Goal: Task Accomplishment & Management: Complete application form

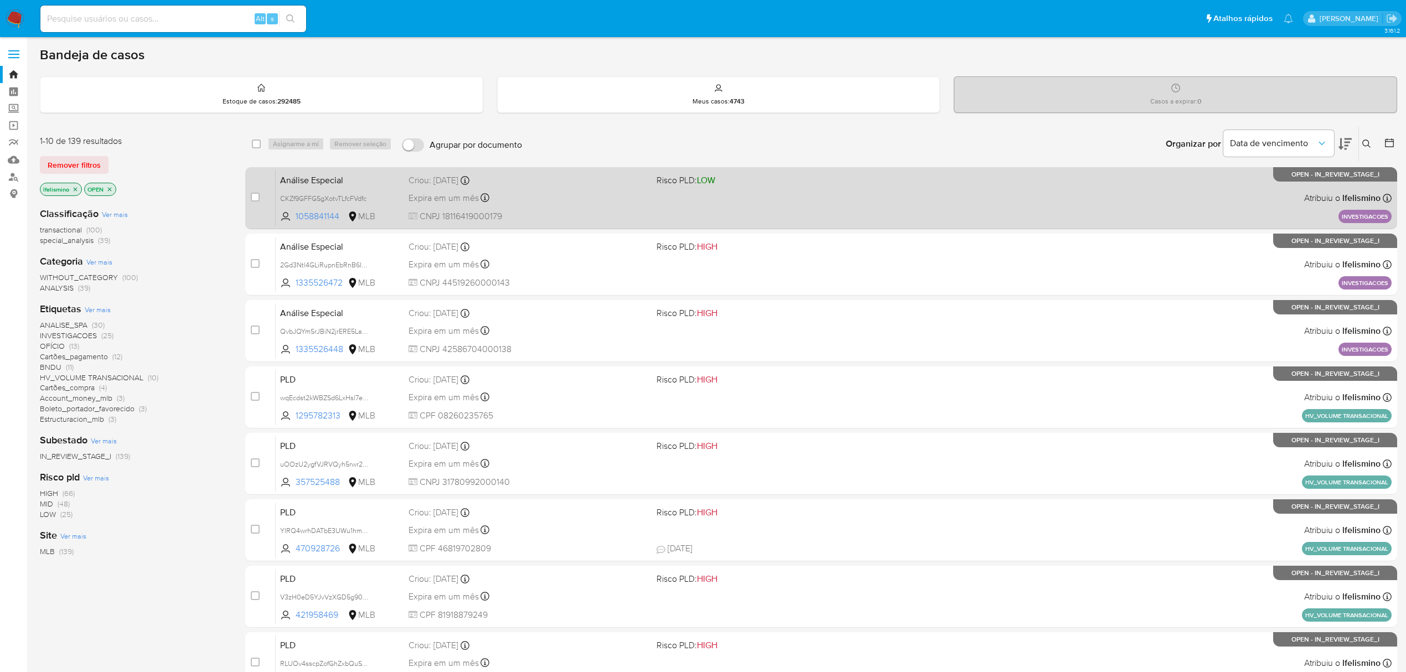
click at [530, 207] on div "Análise Especial CKZf9GFFGSgXotvTLfcFVdfc 1058841144 MLB Risco PLD: LOW Criou: …" at bounding box center [834, 198] width 1116 height 56
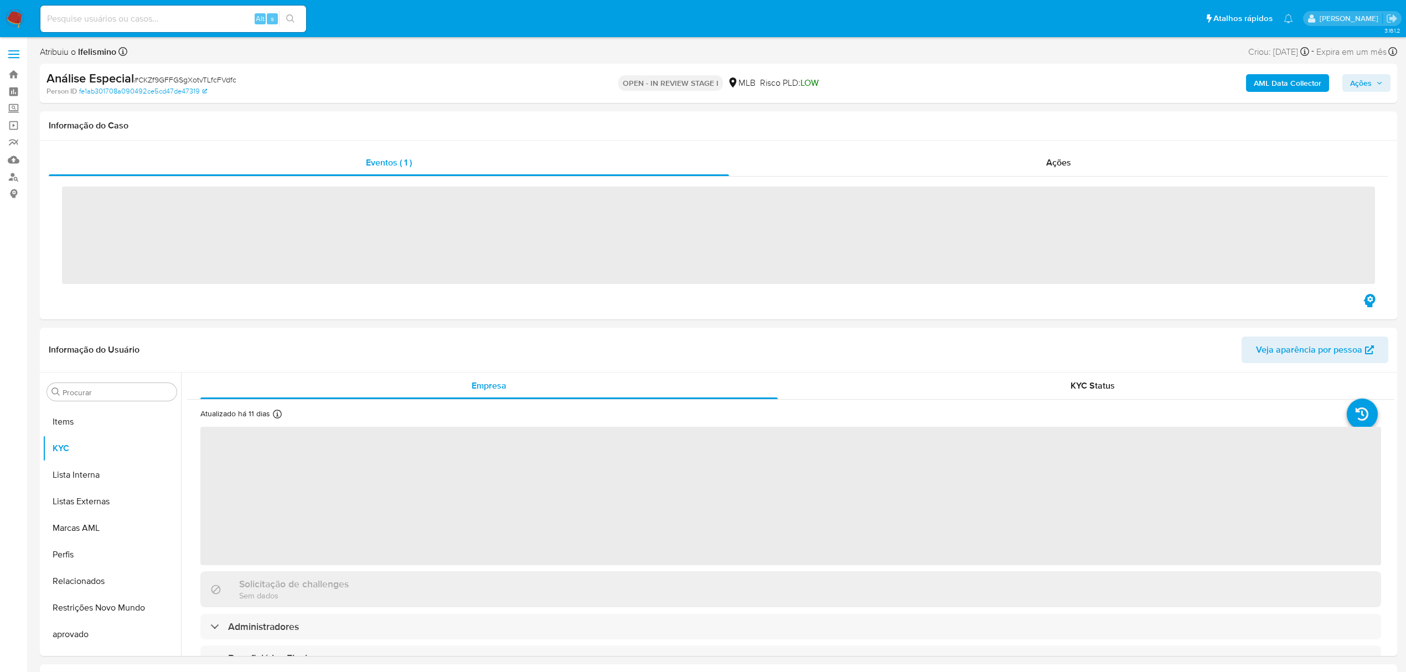
scroll to position [574, 0]
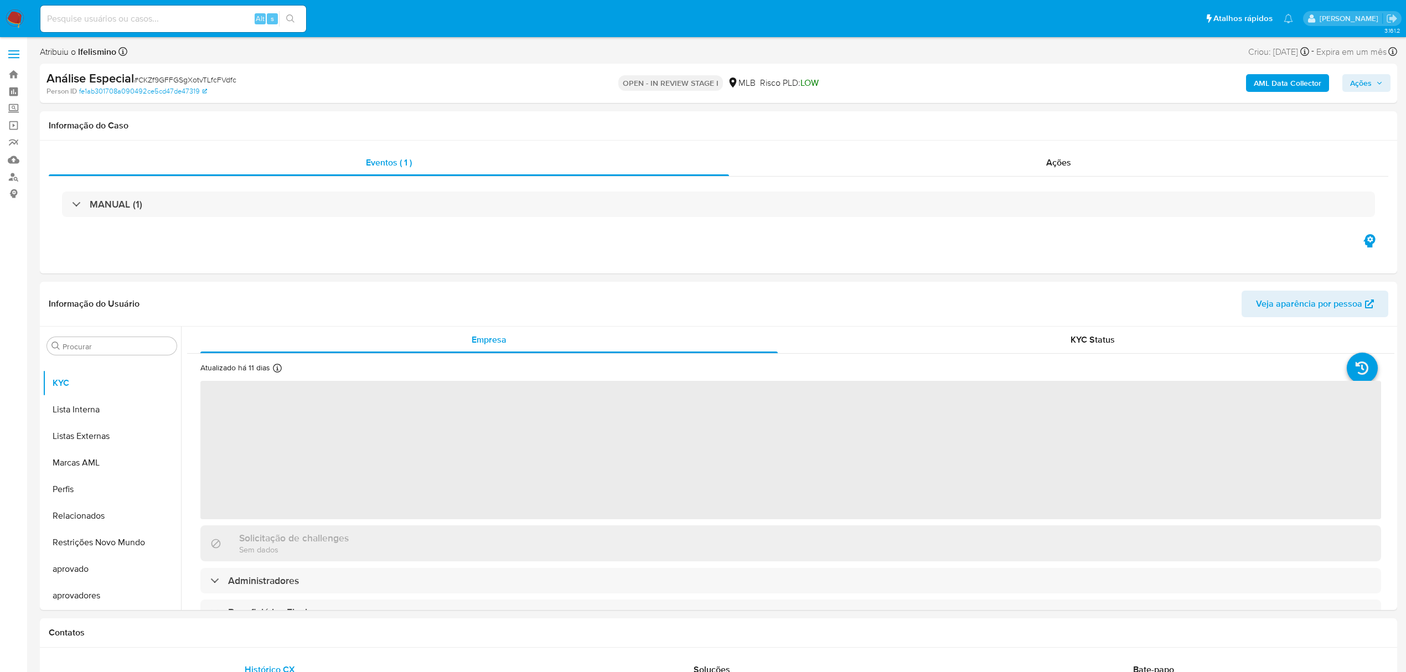
select select "10"
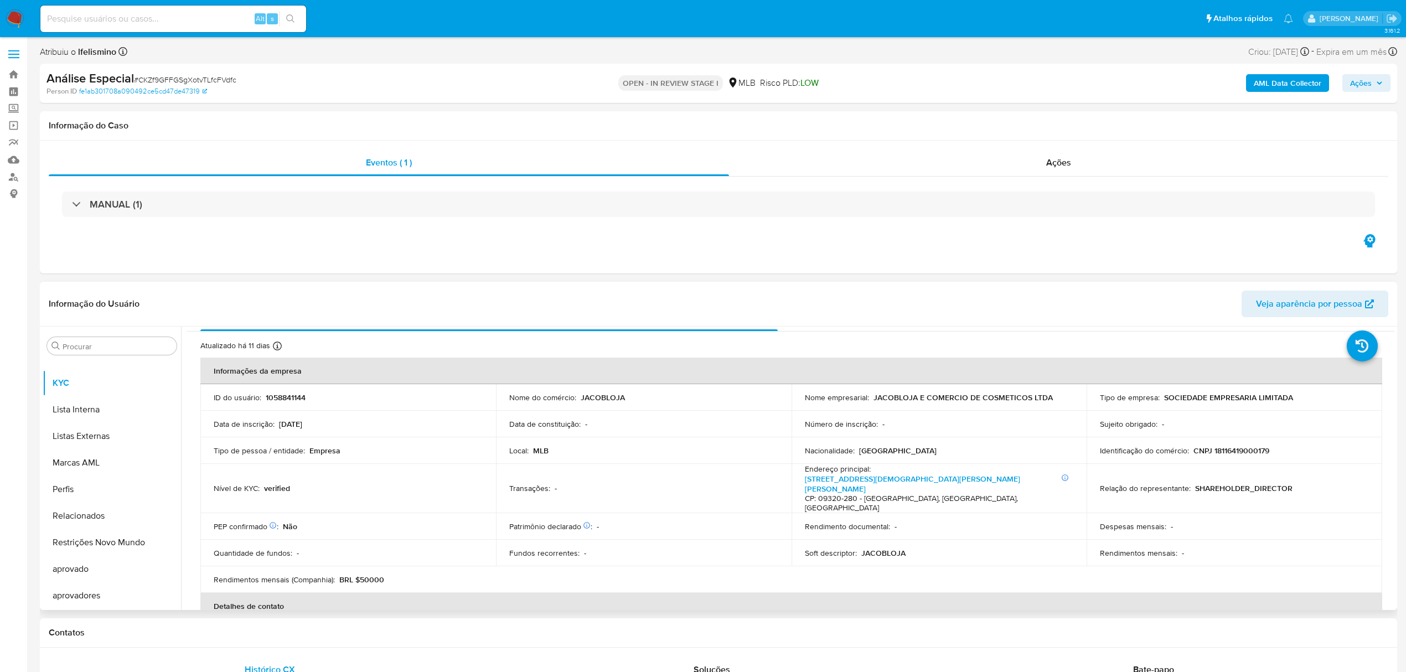
scroll to position [0, 0]
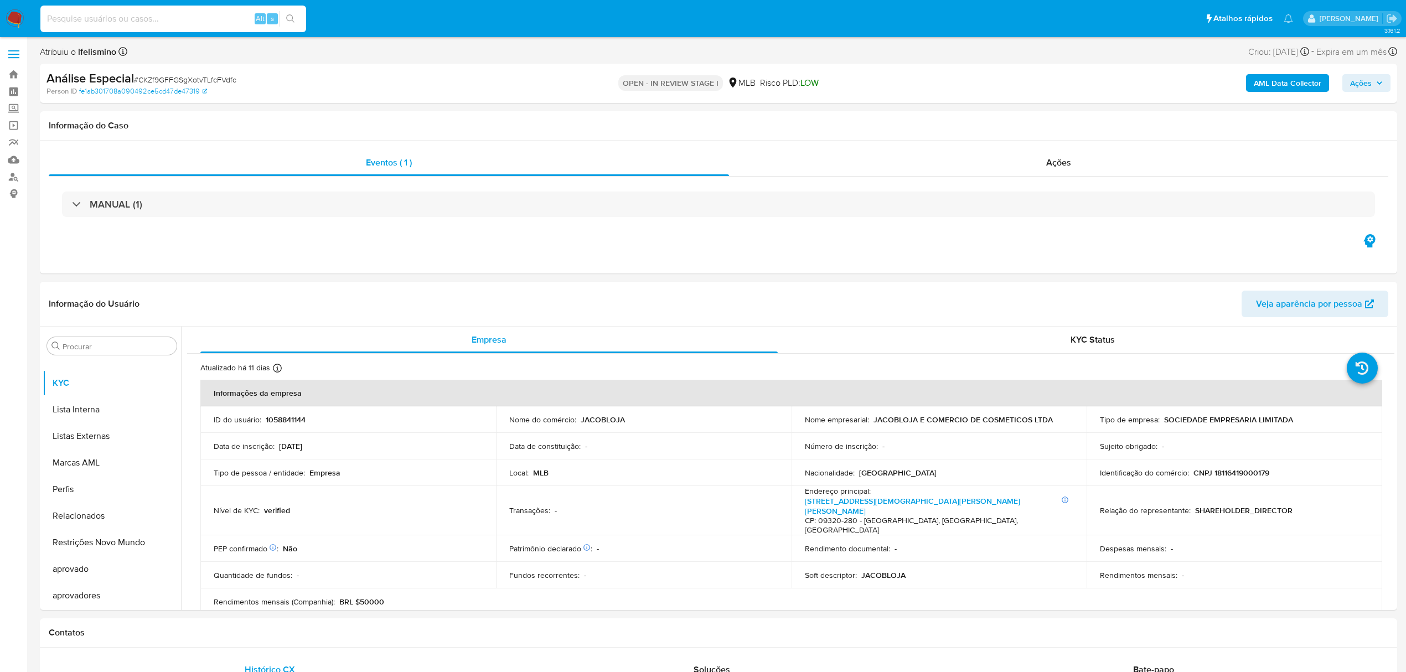
click at [149, 22] on input at bounding box center [173, 19] width 266 height 14
click at [120, 391] on button "Anexos" at bounding box center [108, 399] width 130 height 27
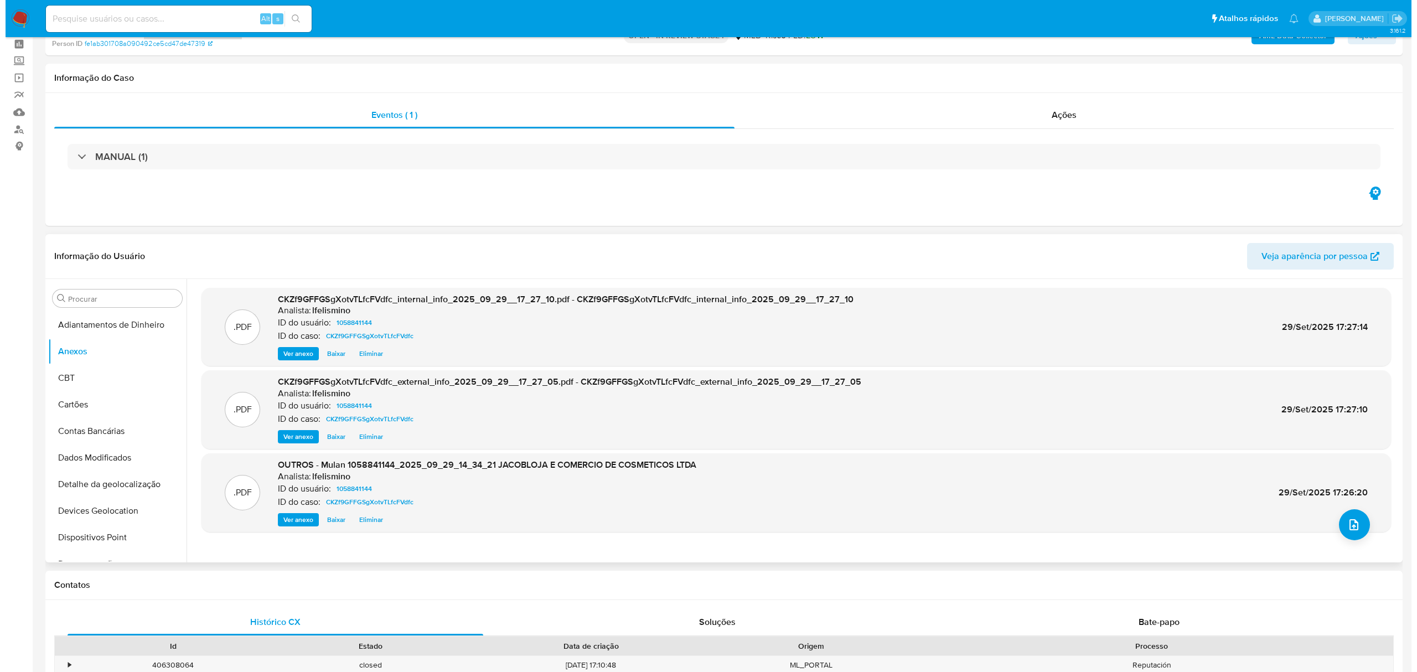
scroll to position [74, 0]
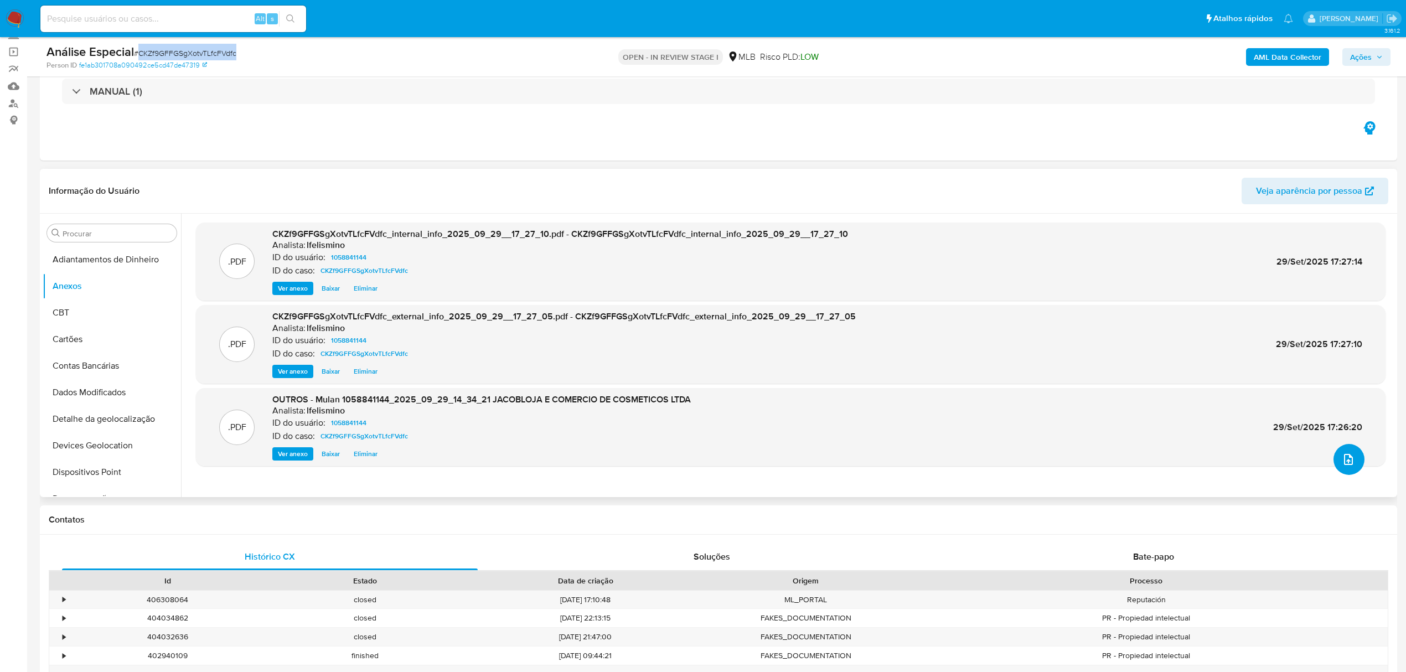
click at [1345, 453] on icon "upload-file" at bounding box center [1348, 459] width 13 height 13
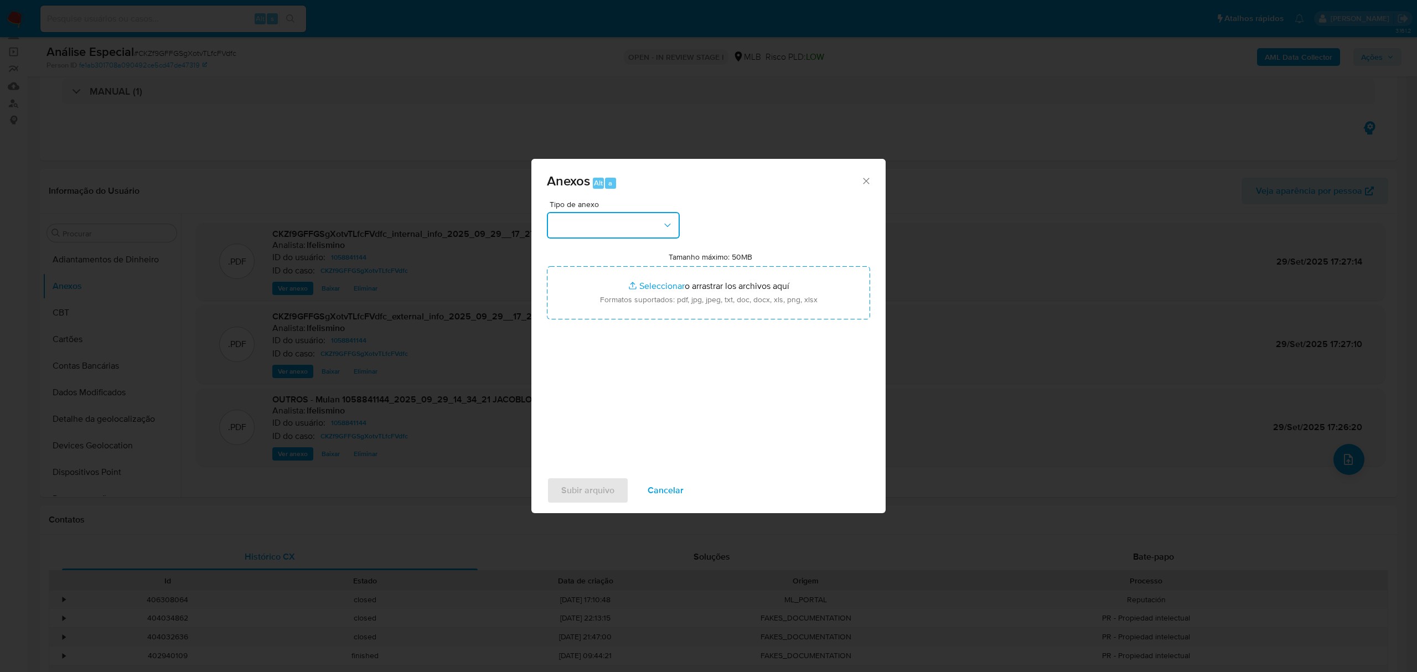
click at [610, 235] on button "button" at bounding box center [613, 225] width 133 height 27
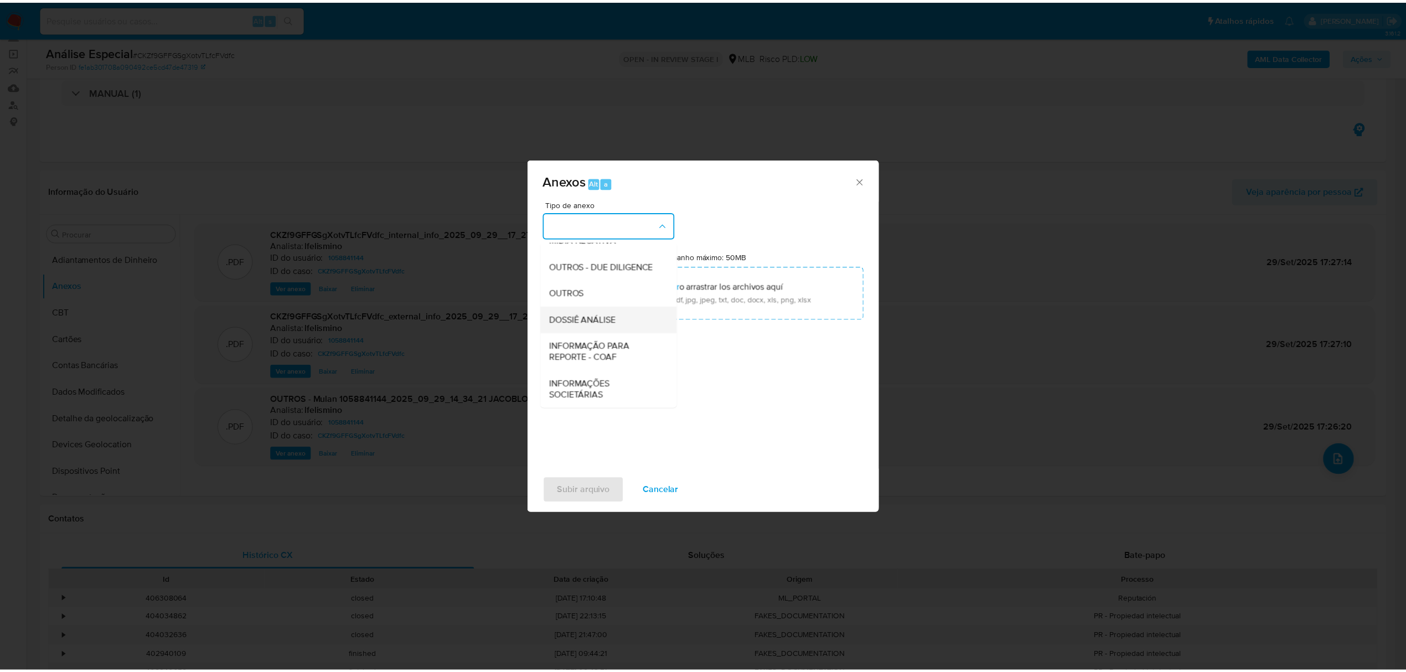
scroll to position [171, 0]
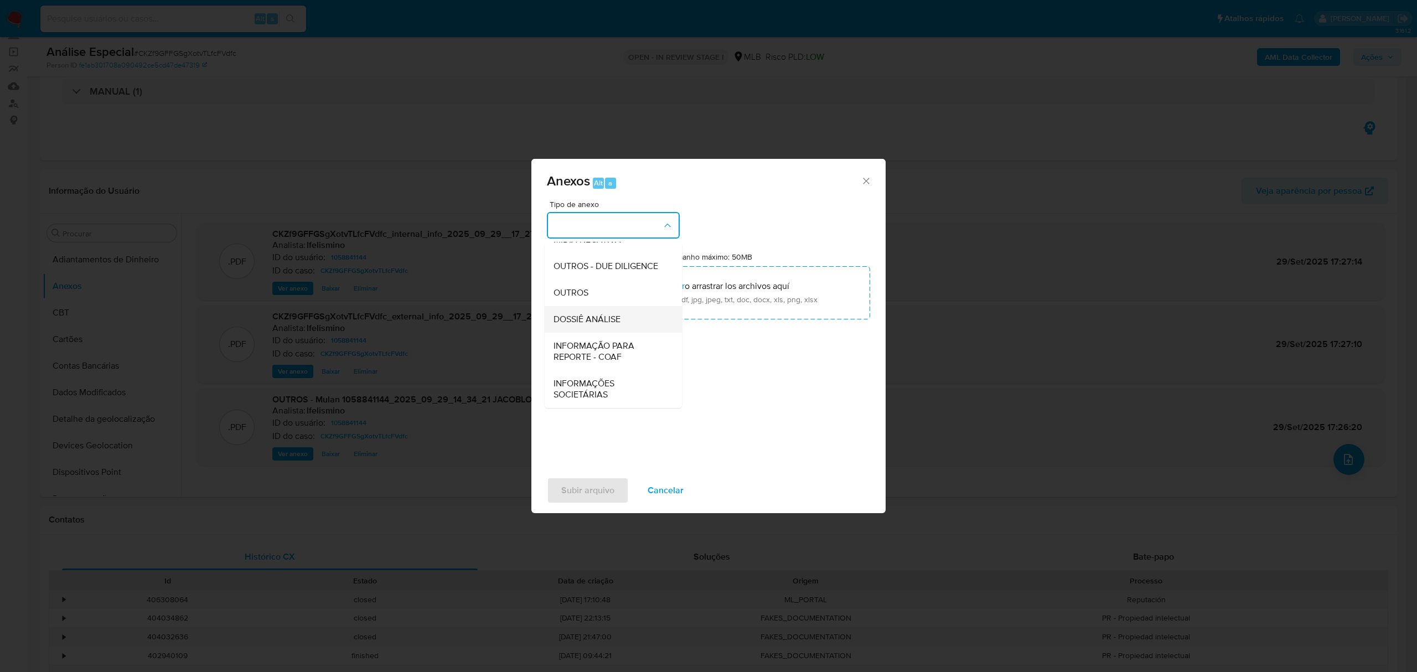
click at [604, 324] on span "DOSSIÊ ANÁLISE" at bounding box center [587, 319] width 67 height 11
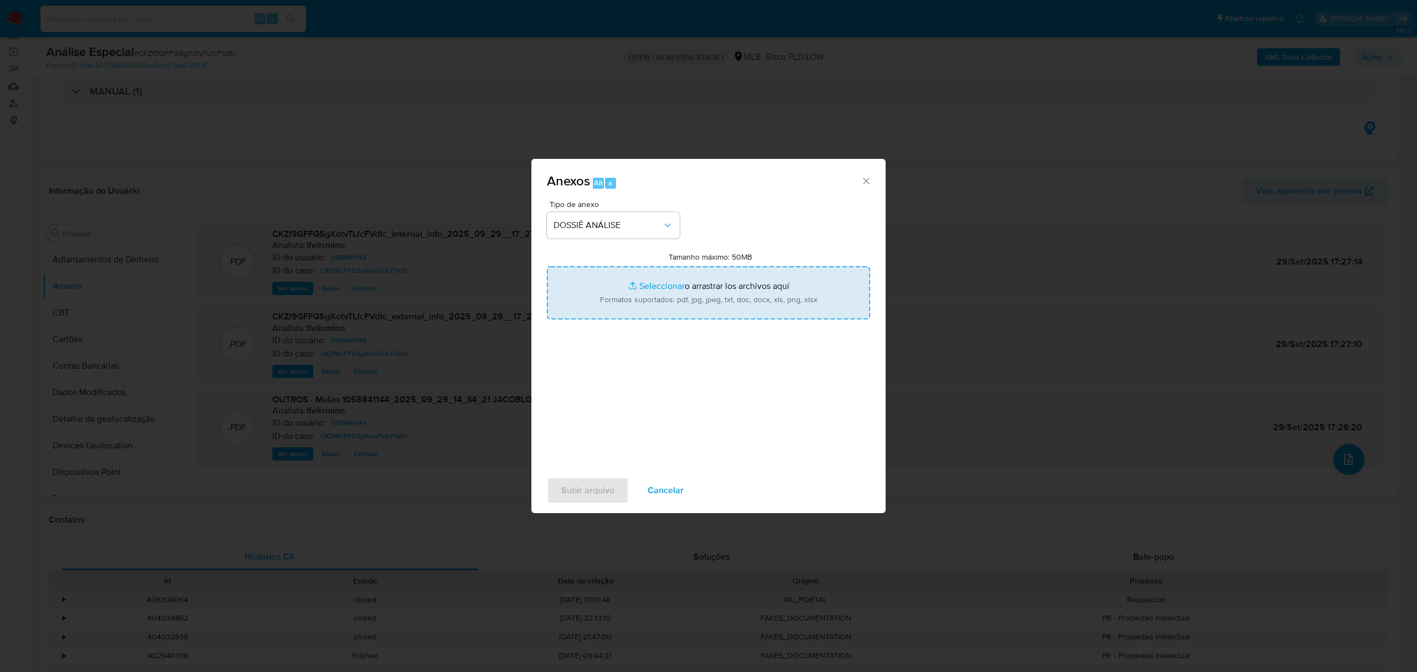
type input "C:\fakepath\SAR - CNPJ 18116419000179 - JACOBLOJA E COMÉRCIO DE COSMÉTICOS LTDA…"
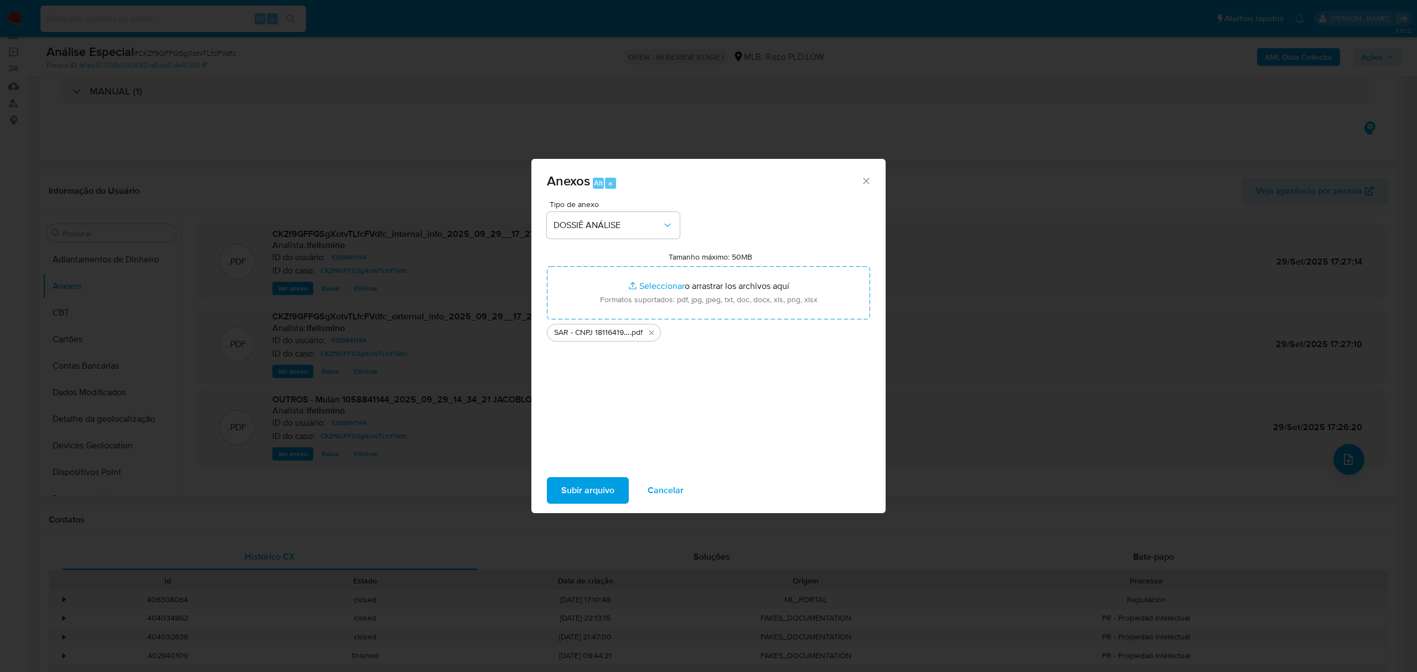
click at [607, 491] on span "Subir arquivo" at bounding box center [587, 490] width 53 height 24
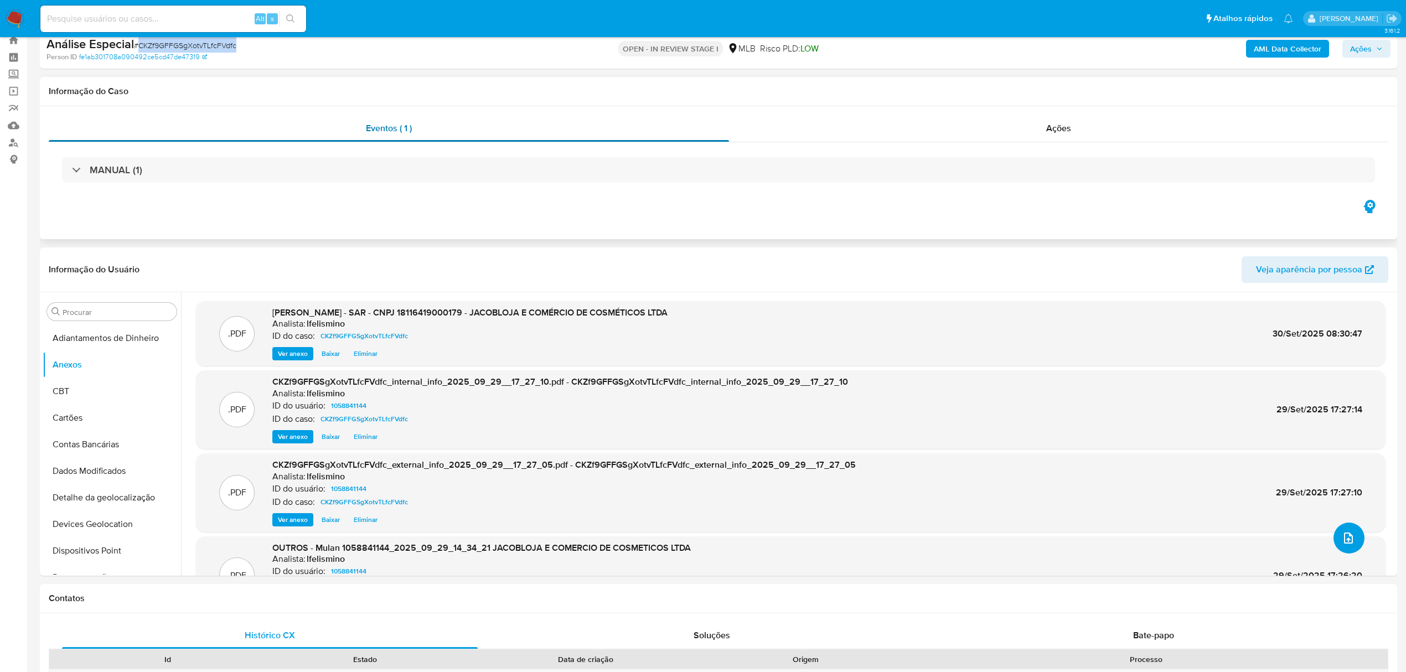
scroll to position [0, 0]
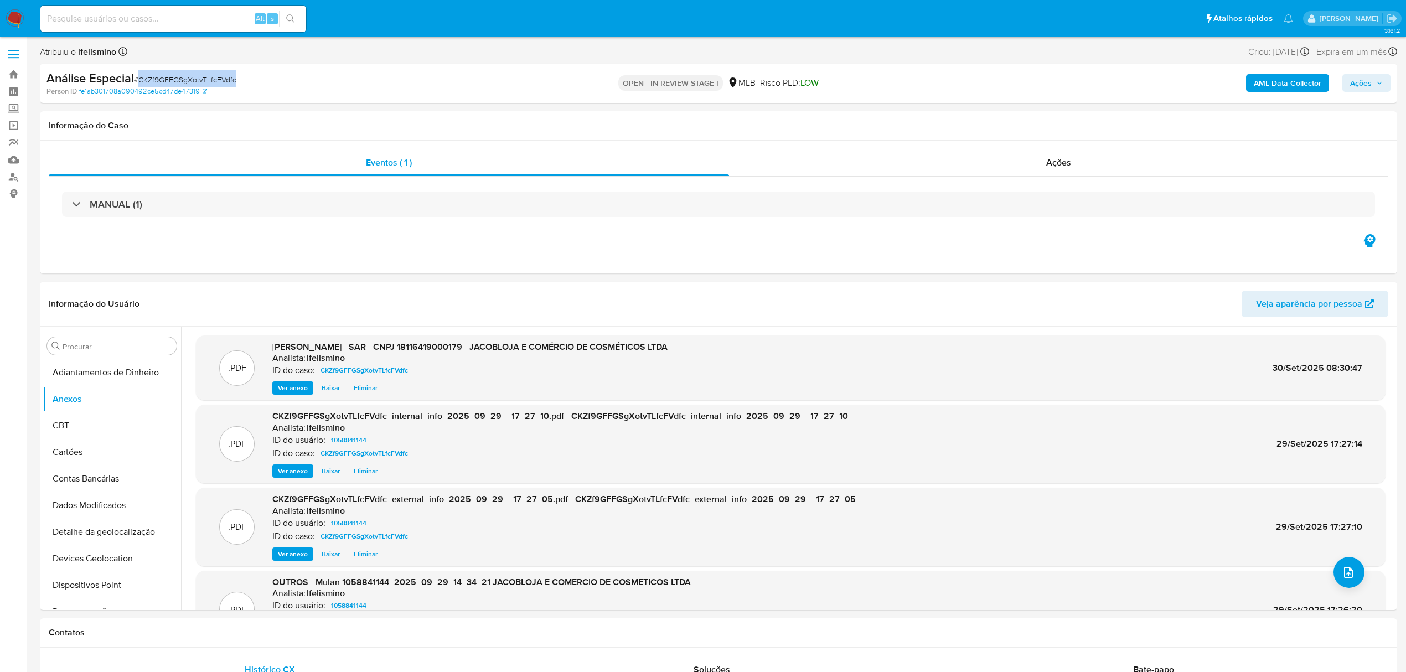
drag, startPoint x: 1371, startPoint y: 76, endPoint x: 940, endPoint y: 87, distance: 431.5
click at [1368, 78] on span "Ações" at bounding box center [1361, 83] width 22 height 18
click at [1038, 113] on span "Resolução do caso" at bounding box center [1045, 118] width 75 height 13
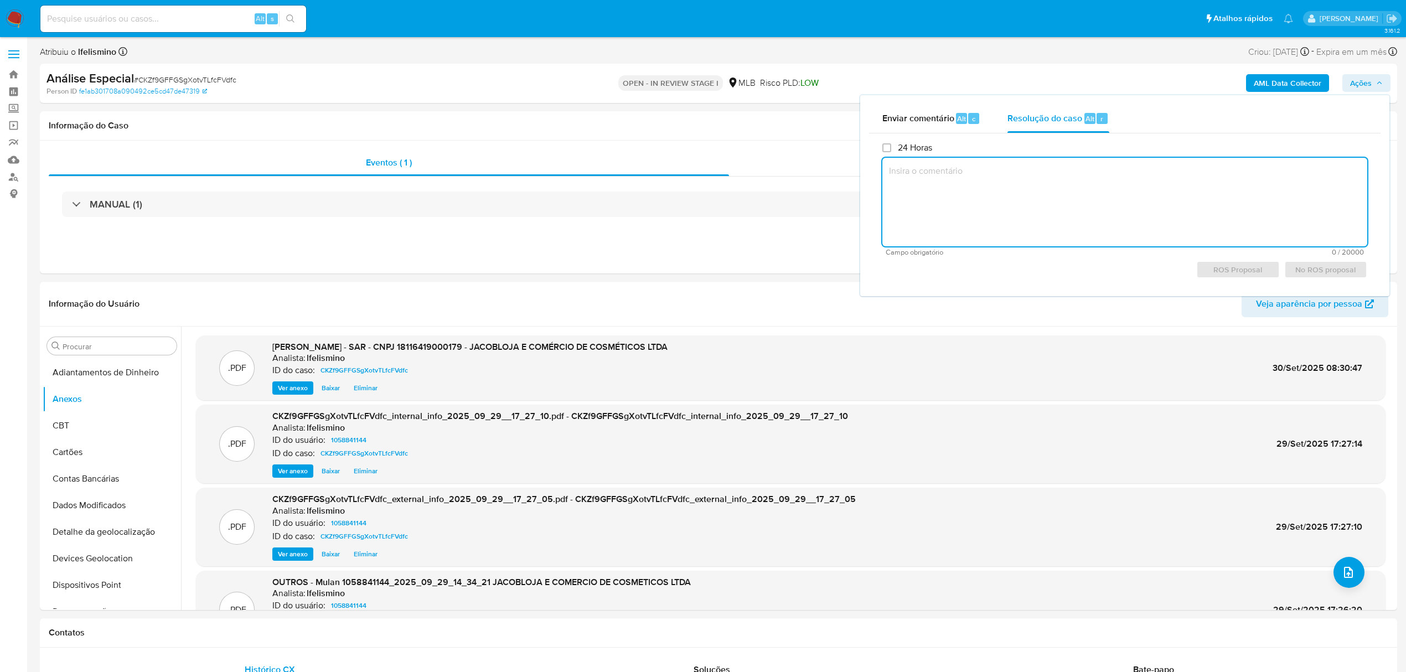
click at [1006, 215] on textarea at bounding box center [1125, 202] width 485 height 89
paste textarea "Justificativa para arquivamento: Movimentação em conta, aparentemente, compatív…"
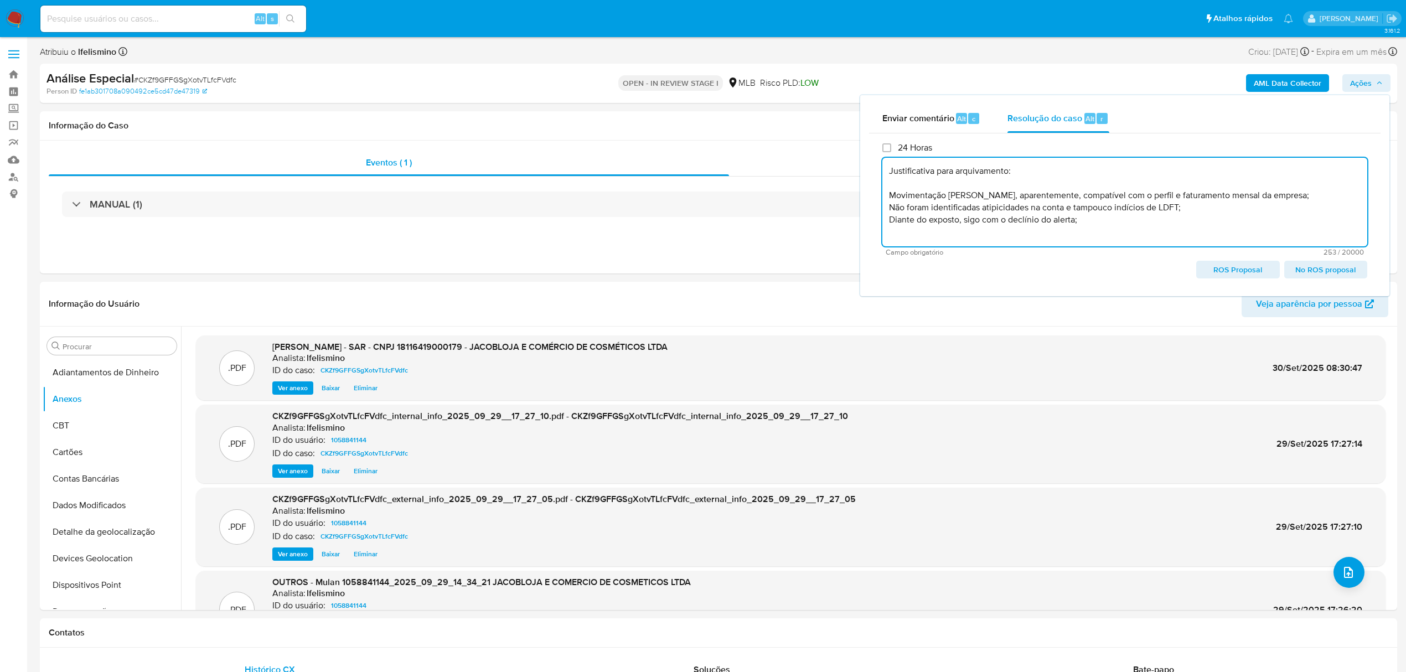
click at [1302, 269] on span "No ROS proposal" at bounding box center [1326, 270] width 68 height 16
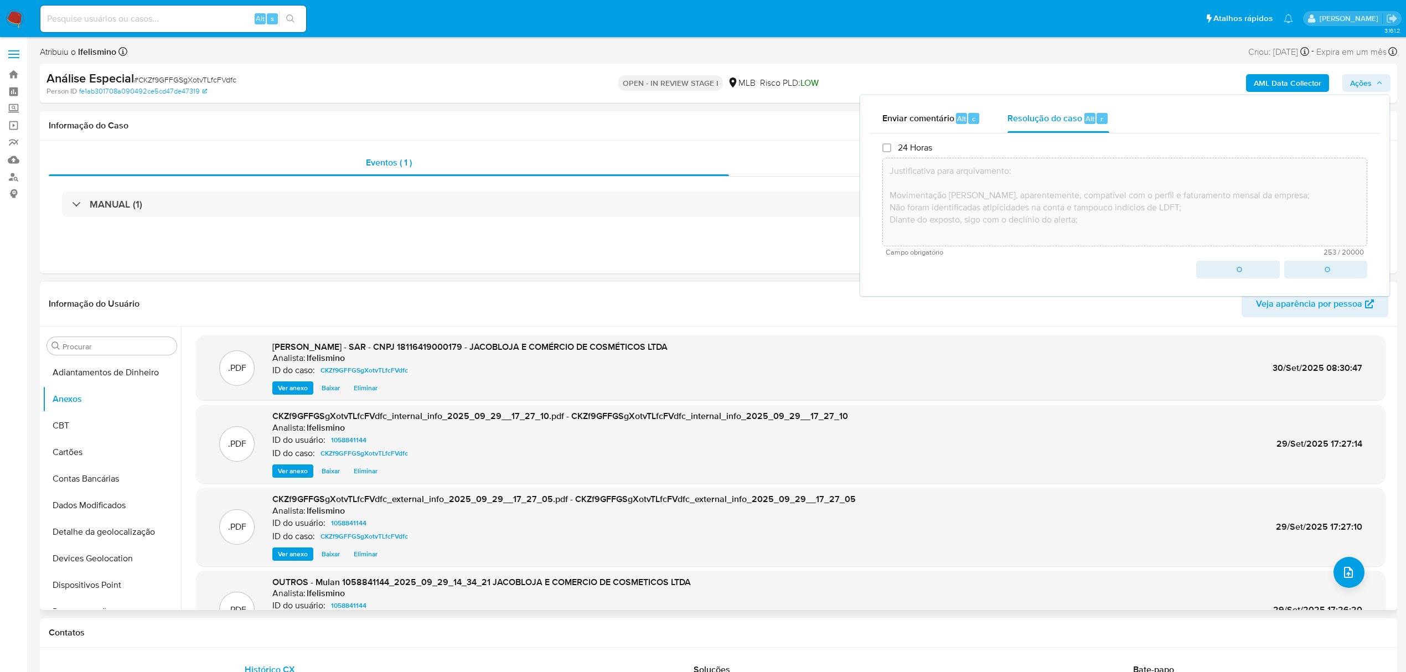
type textarea "Justificativa para arquivamento: Movimentação em conta, aparentemente, compatív…"
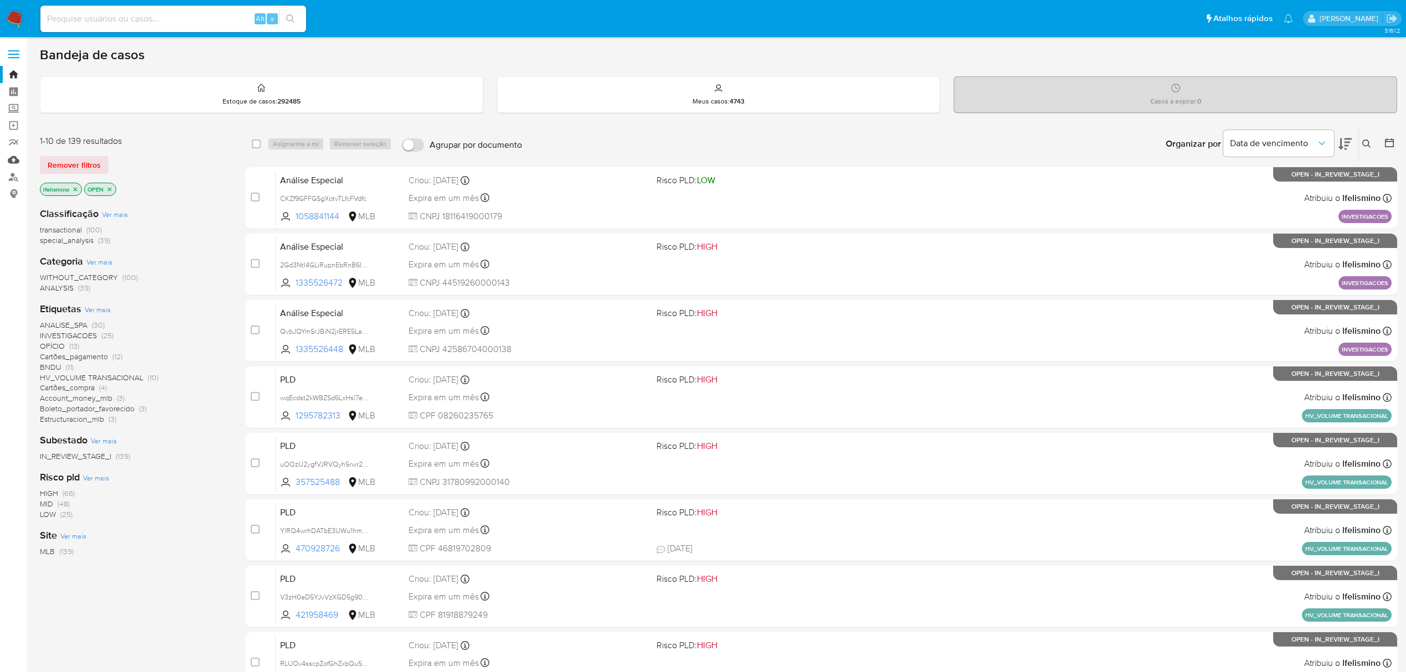
click at [16, 158] on link "Mulan" at bounding box center [66, 159] width 132 height 17
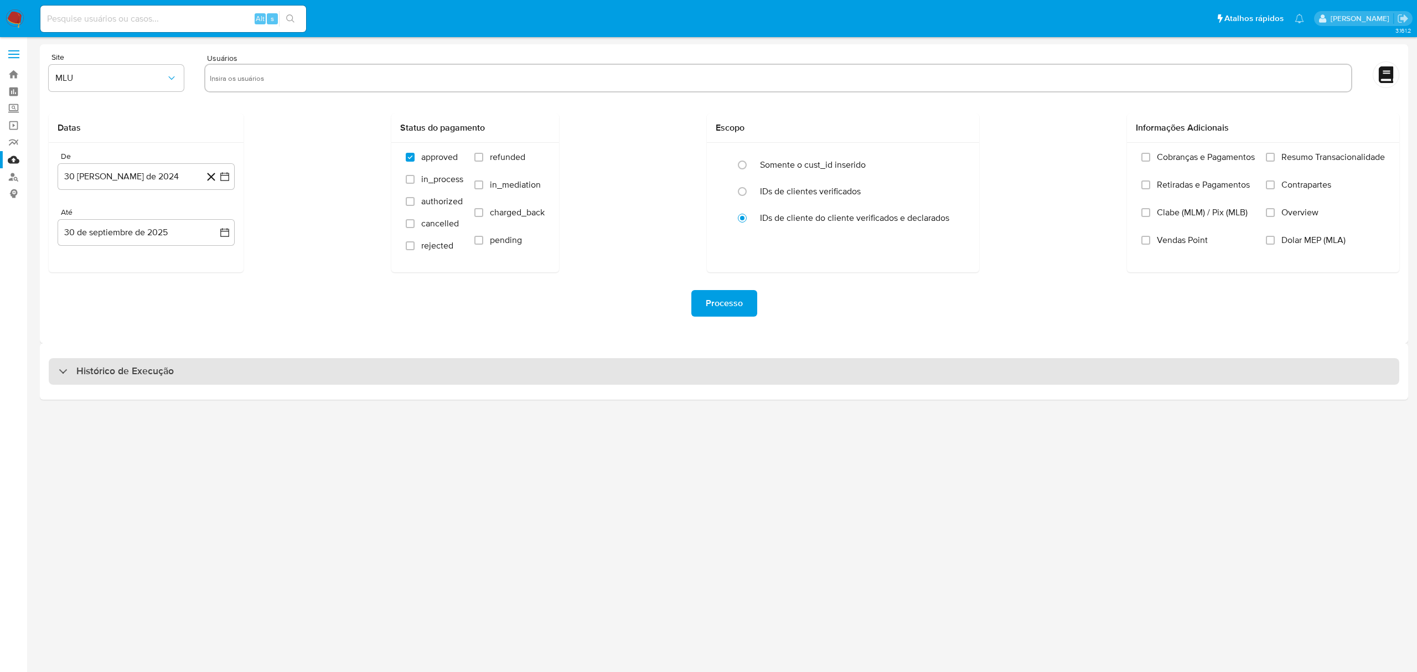
click at [295, 379] on div "Histórico de Execução" at bounding box center [724, 371] width 1351 height 27
select select "10"
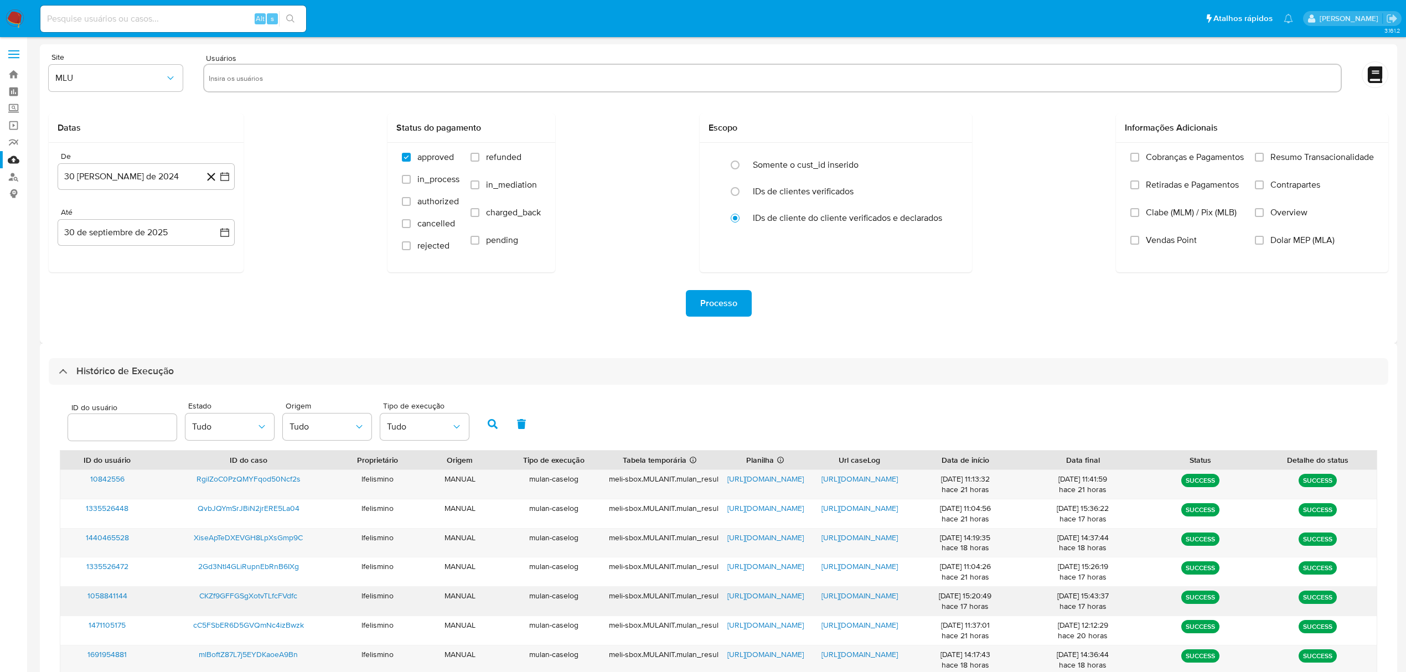
click at [869, 592] on span "https://docs.google.com/document/d/14lGbt-UaiH-aZWY9pYxEBqWArU8un-vCtP0Truk7-0c…" at bounding box center [860, 595] width 76 height 11
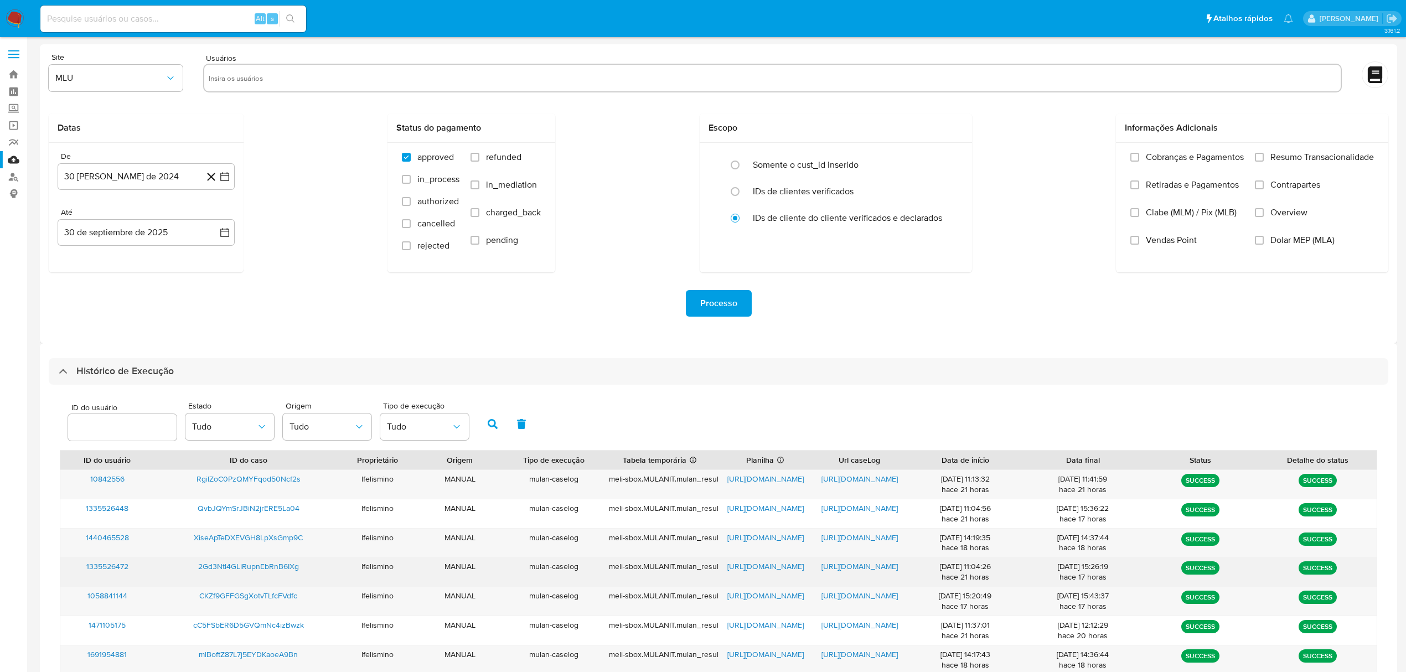
click at [865, 568] on span "https://docs.google.com/document/d/1tPJ5tlERRSlLLH_CmbUBcS7Om2LiTaAlIfxVfGGcRZY…" at bounding box center [860, 566] width 76 height 11
click at [783, 561] on span "https://docs.google.com/spreadsheets/d/1QazVTkXvOXI_8dUtYtYJIvTlBlzpZdPncUZxPUq…" at bounding box center [766, 566] width 76 height 11
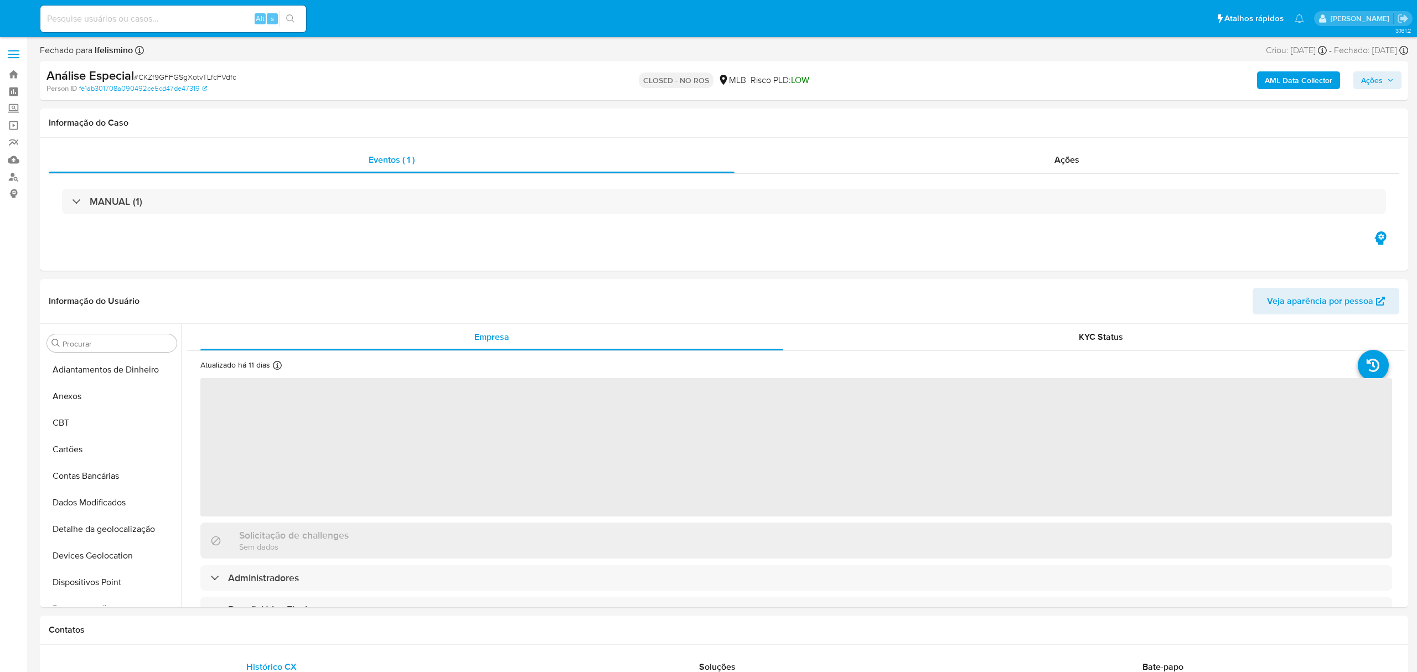
select select "10"
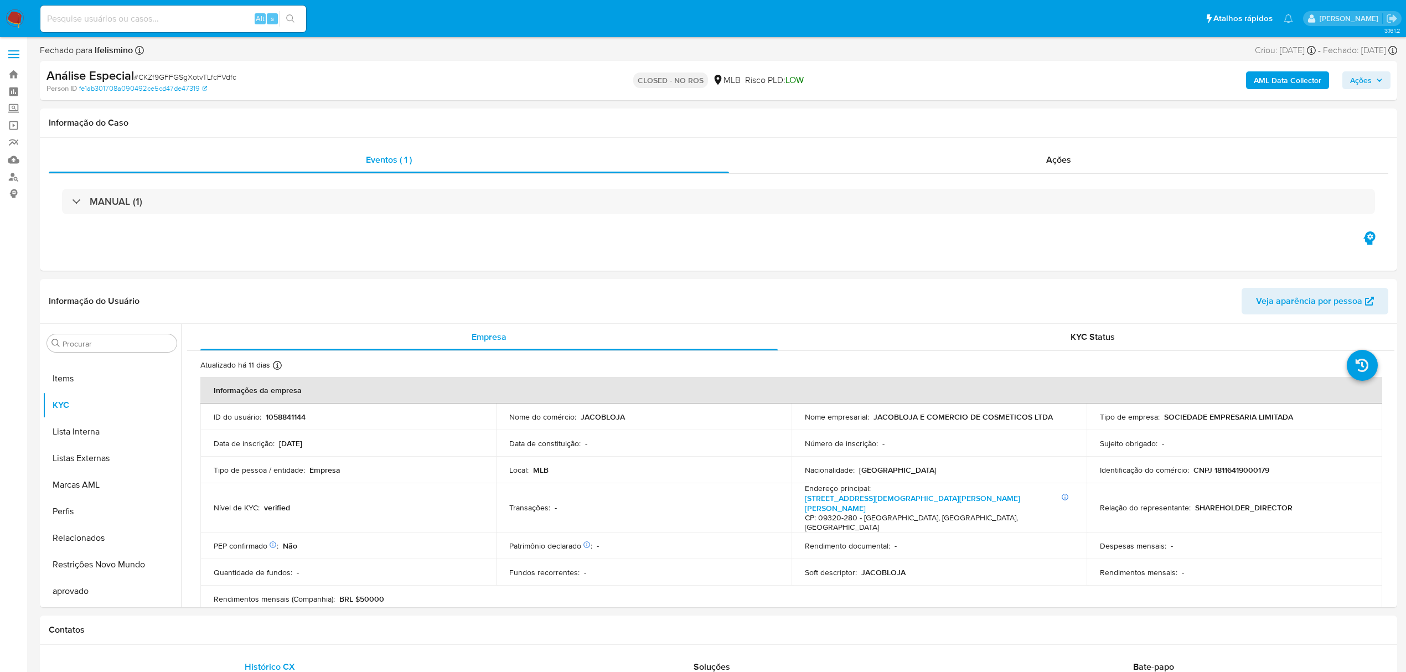
scroll to position [574, 0]
click at [188, 18] on input at bounding box center [173, 19] width 266 height 14
paste input "2Gd3Ntl4GLiRupnEbRnB6IXg"
type input "2Gd3Ntl4GLiRupnEbRnB6IXg"
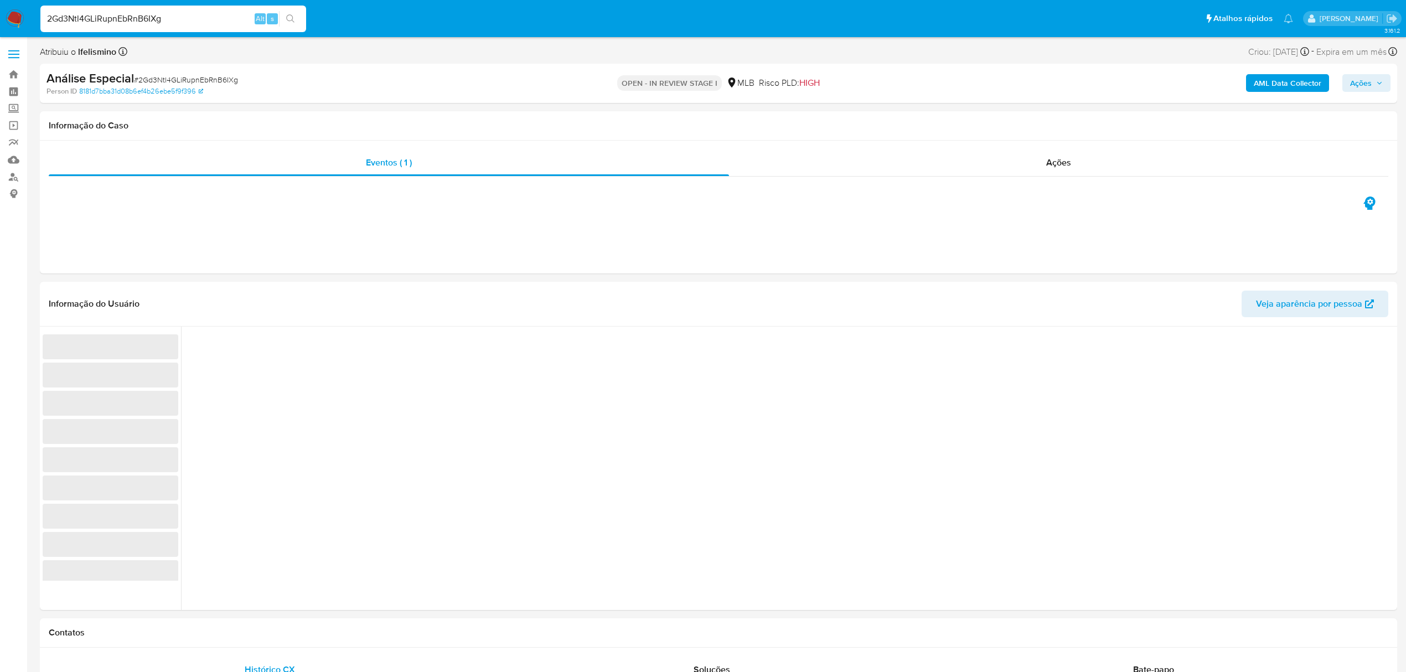
scroll to position [237, 0]
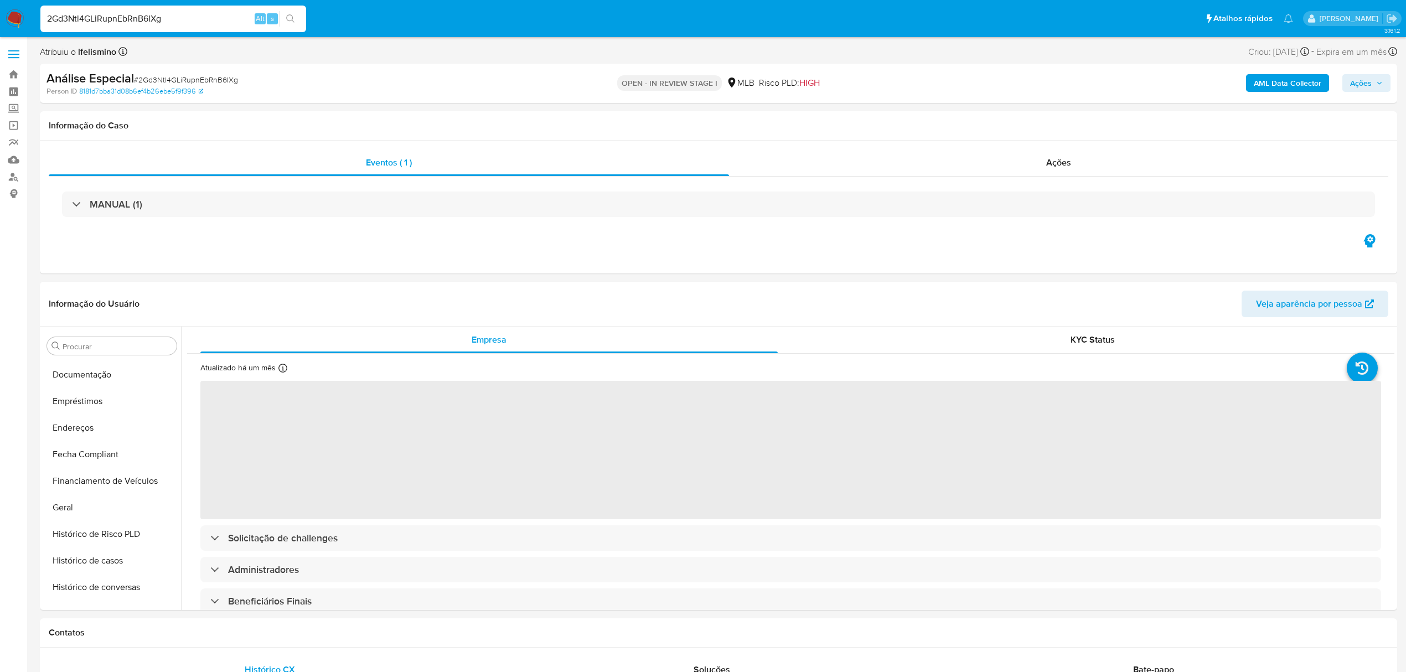
select select "10"
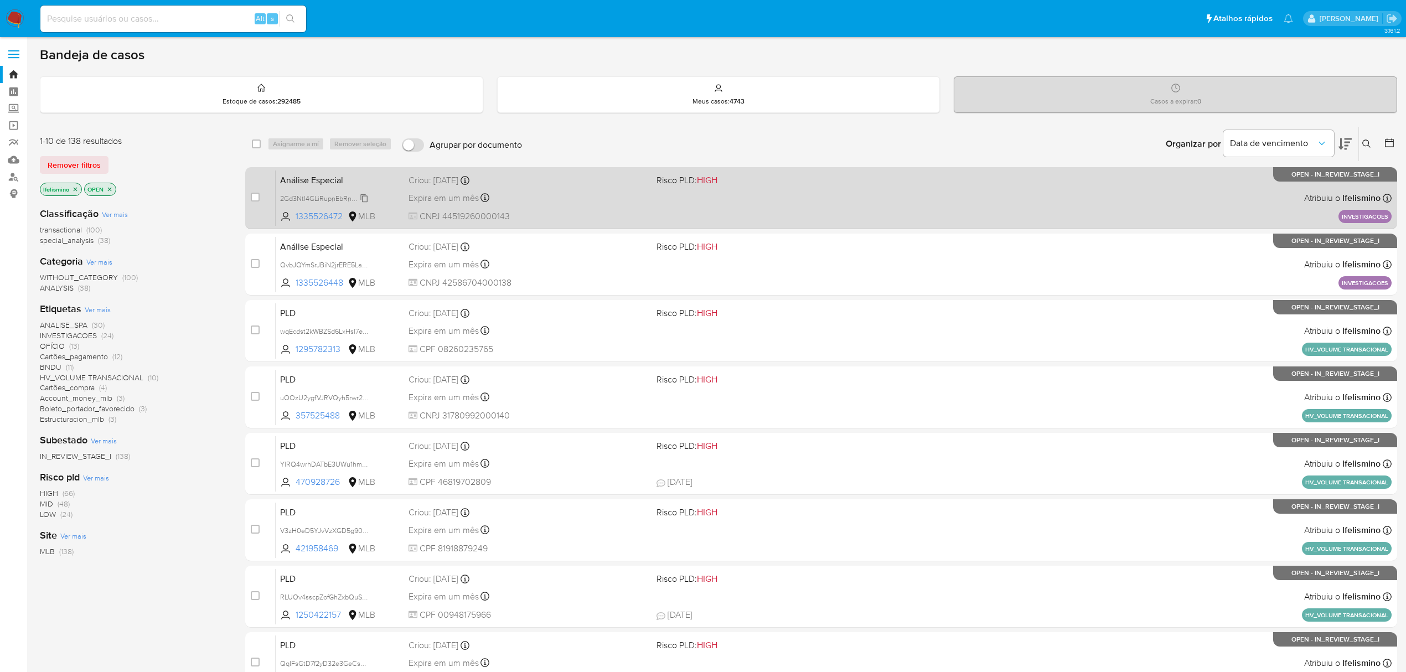
click at [333, 196] on span "2Gd3Ntl4GLiRupnEbRnB6IXg" at bounding box center [325, 198] width 90 height 12
